Goal: Task Accomplishment & Management: Complete application form

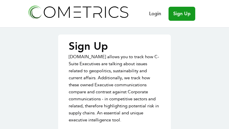
type input "hqiijHWDwqo"
type input "YdBTwYxffUM"
type input "eFqcmeNTs"
type input "[EMAIL_ADDRESS][DOMAIN_NAME]"
type input "gmRKHaIKskfTOu"
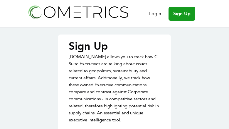
type input "DooabSbkekYdENX"
type input "aRyMaxXXCvGWbyB"
type input "july4writer@gmail.com"
